Goal: Find specific page/section: Find specific page/section

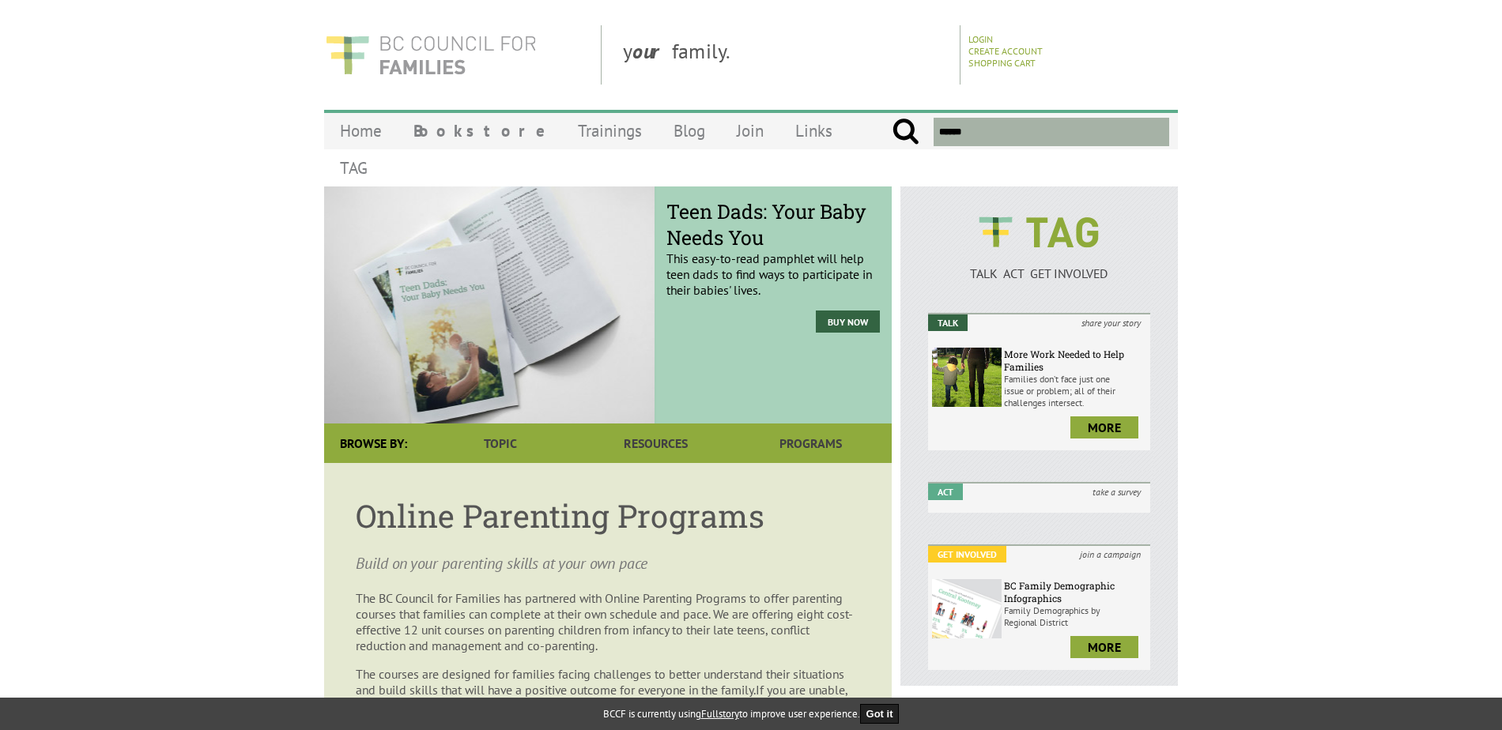
click at [354, 56] on img at bounding box center [430, 54] width 213 height 59
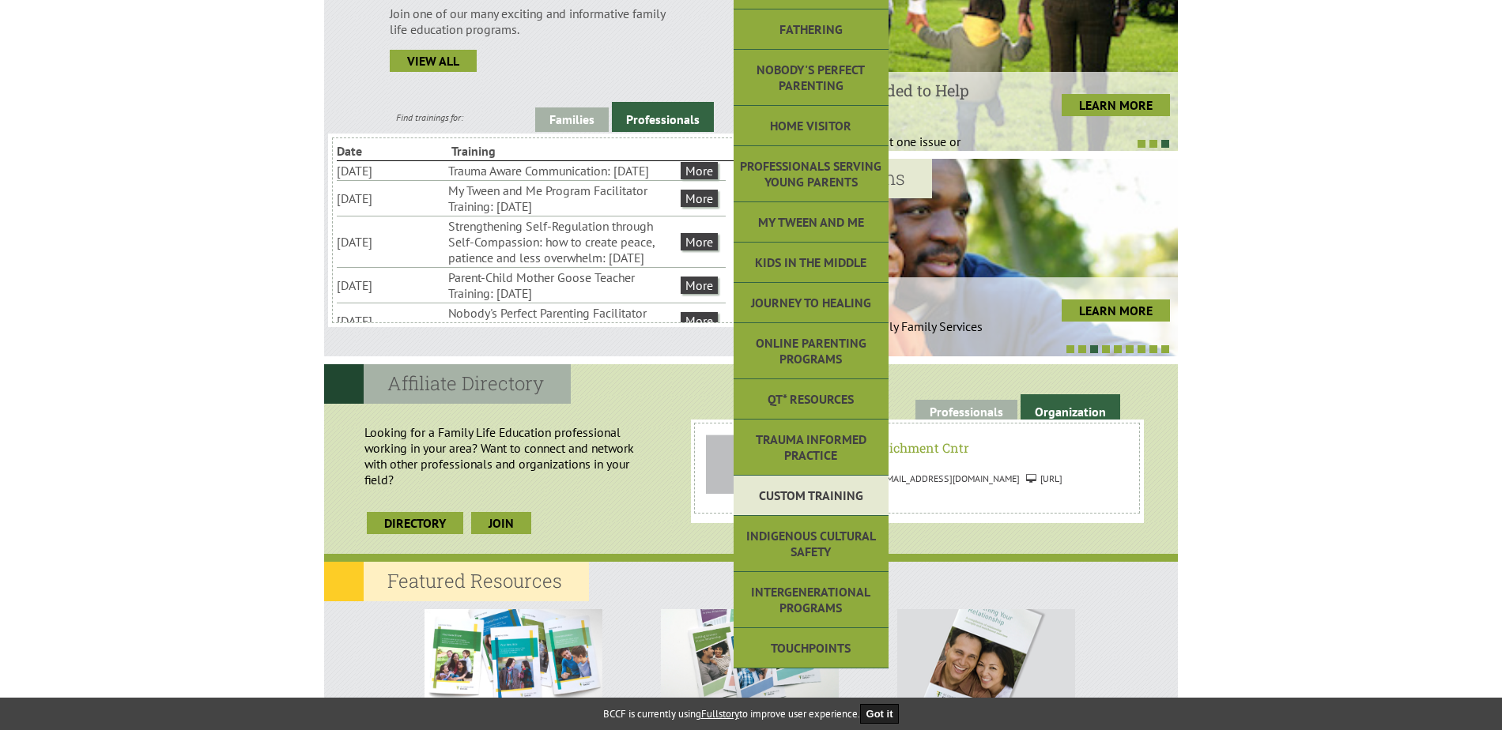
scroll to position [494, 0]
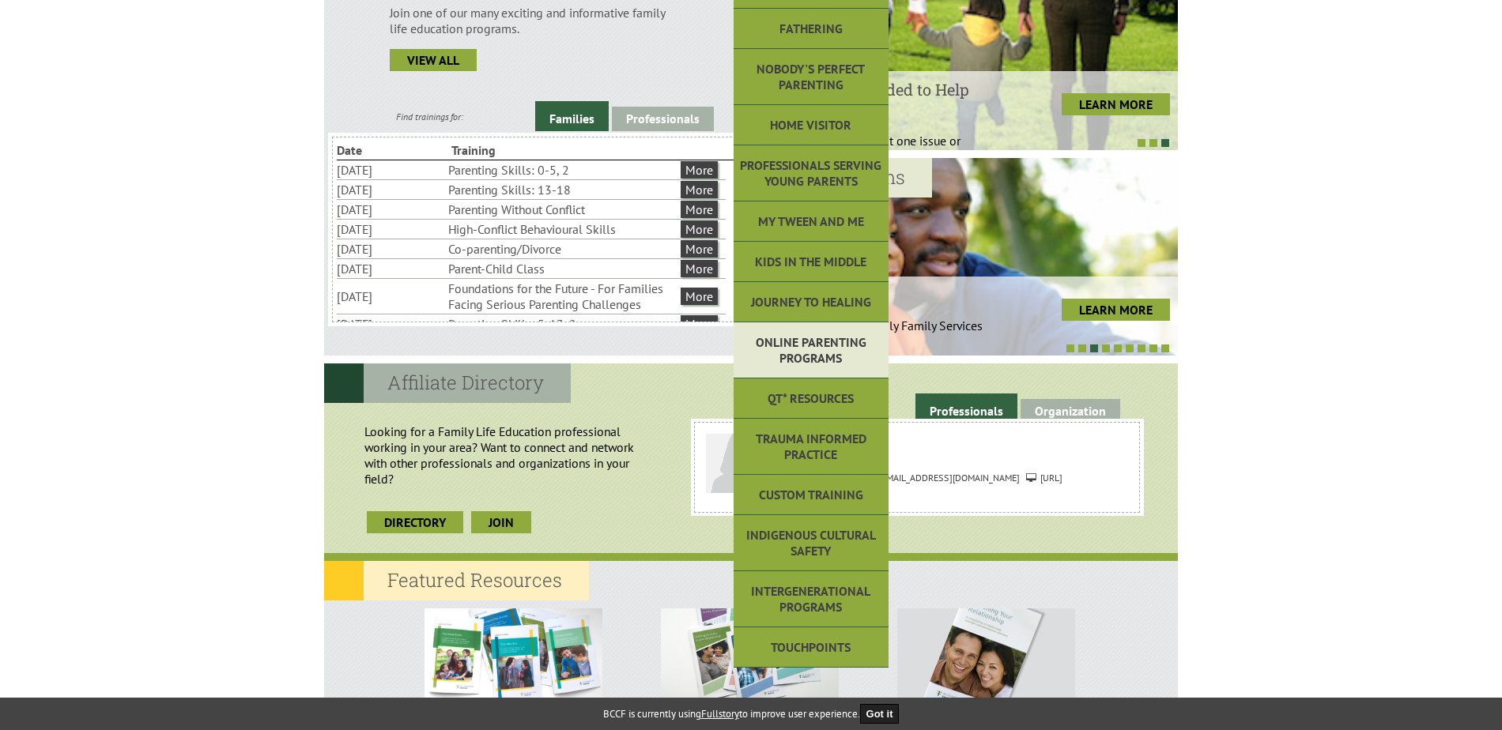
click at [840, 345] on link "Online Parenting Programs" at bounding box center [810, 350] width 155 height 56
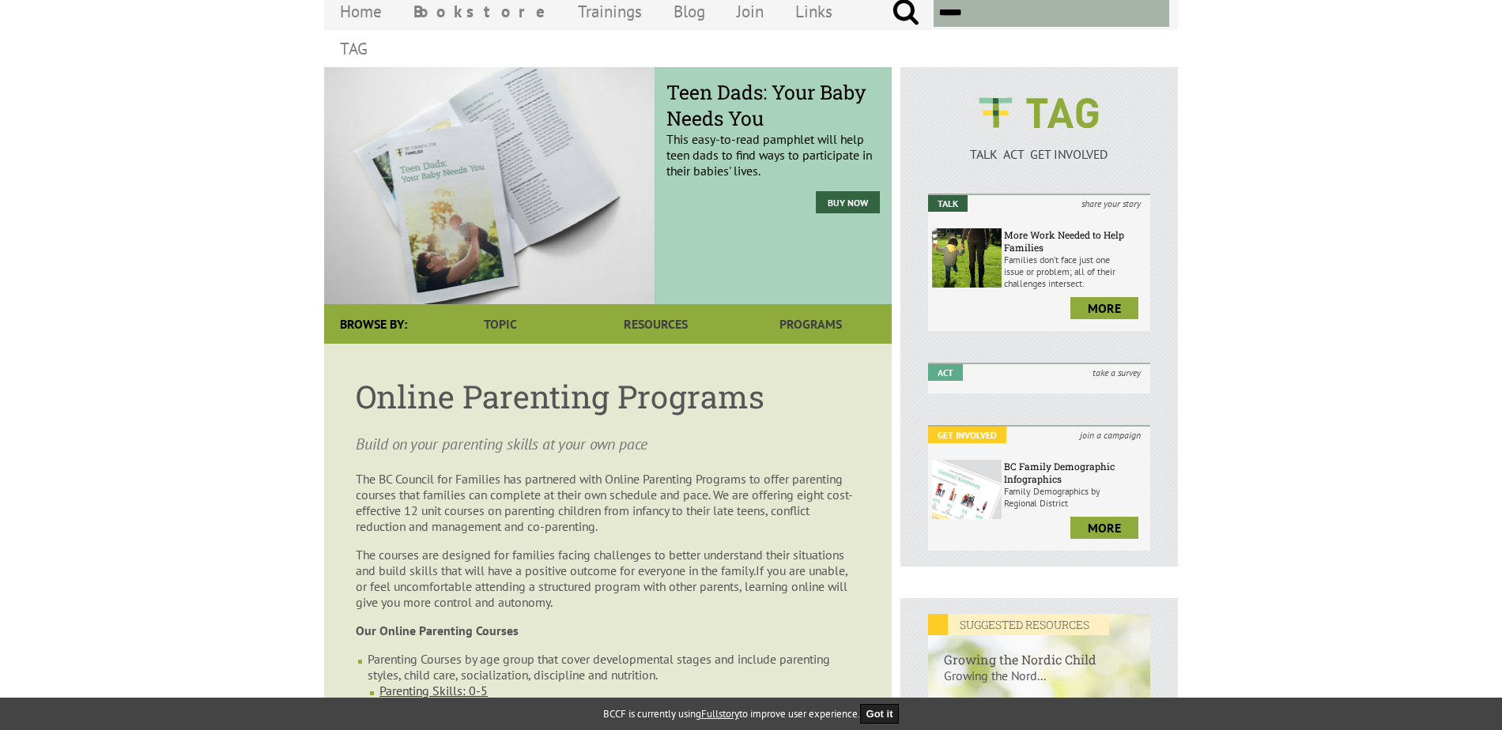
scroll to position [36, 0]
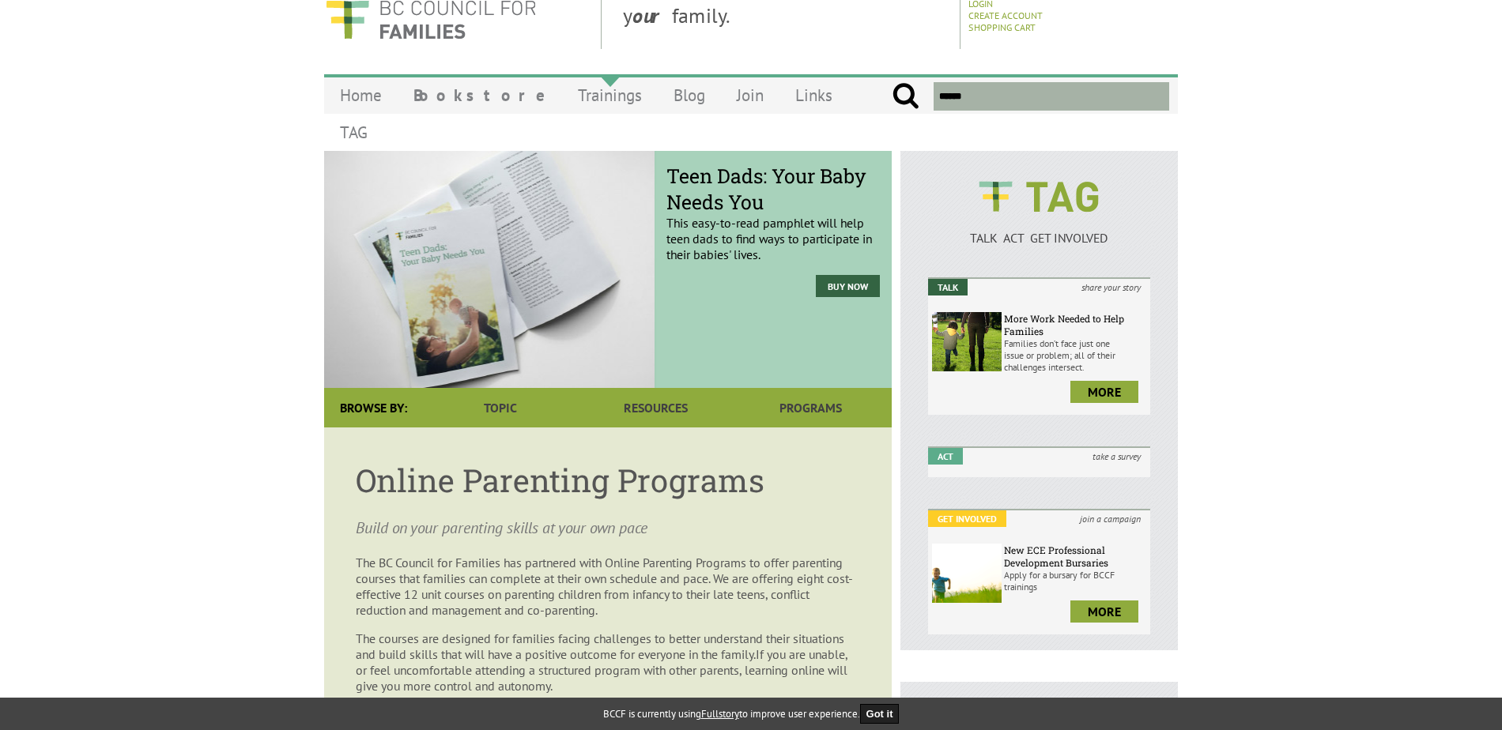
click at [562, 100] on link "Trainings" at bounding box center [610, 95] width 96 height 37
